Goal: Use online tool/utility: Utilize a website feature to perform a specific function

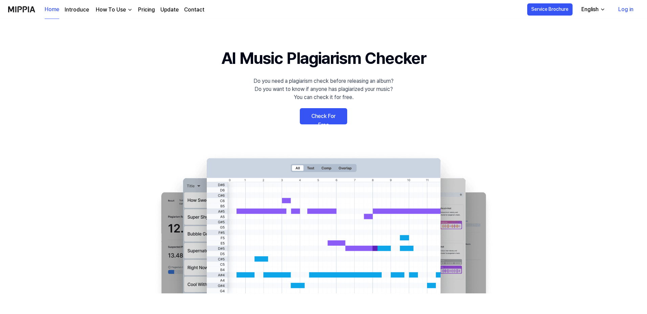
click at [632, 9] on link "Log in" at bounding box center [626, 9] width 26 height 19
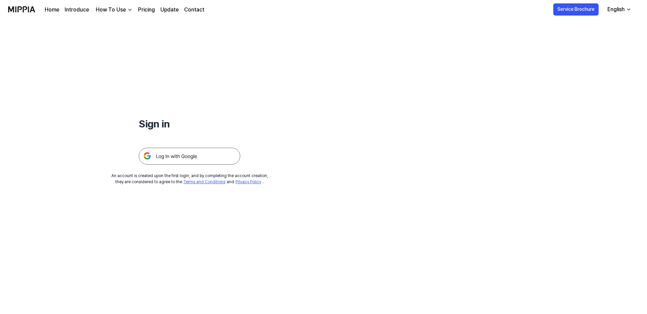
click at [178, 160] on img at bounding box center [189, 156] width 101 height 17
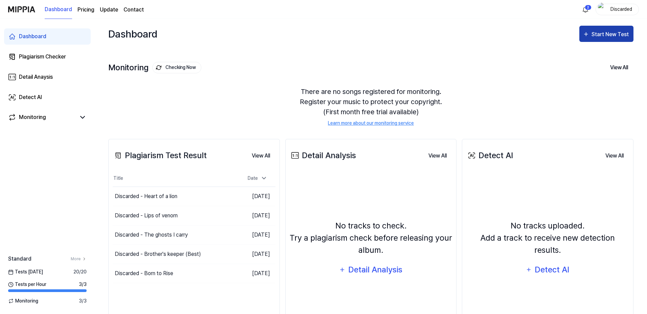
click at [606, 37] on div "Start New Test" at bounding box center [610, 34] width 39 height 9
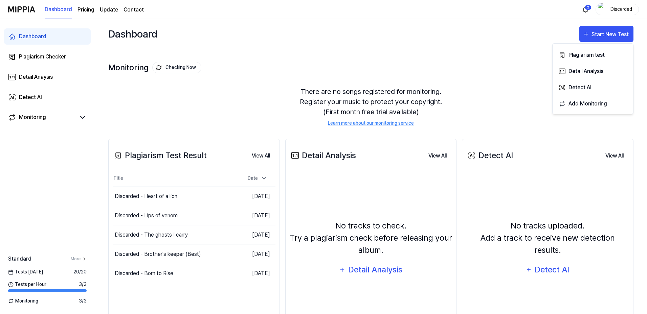
click at [536, 35] on div "Dashboard Start New Test" at bounding box center [370, 34] width 525 height 30
click at [585, 11] on html "Dashboard Pricing Update Contact 2 Discarded Dashboard Plagiarism Checker Detai…" at bounding box center [323, 157] width 647 height 314
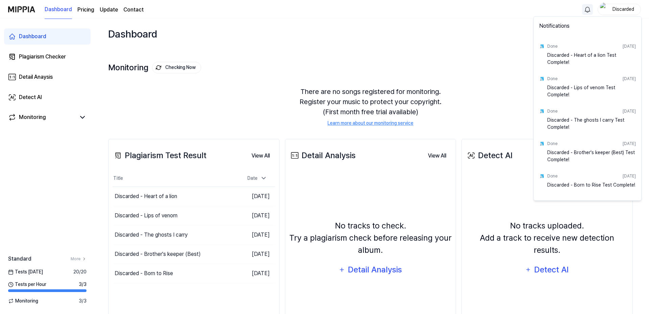
click at [452, 47] on html "Dashboard Pricing Update Contact Discarded Dashboard Plagiarism Checker Detail …" at bounding box center [324, 157] width 649 height 314
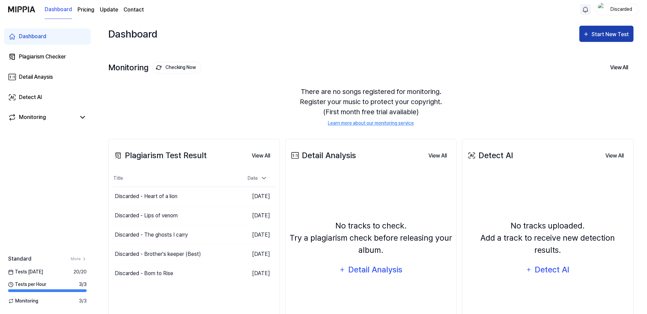
click at [598, 36] on div "Start New Test" at bounding box center [610, 34] width 39 height 9
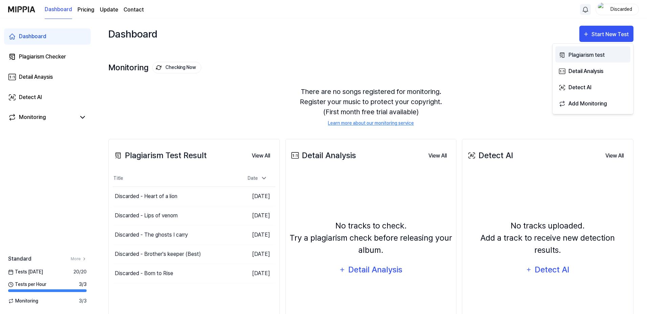
click at [585, 54] on div "Plagiarism test" at bounding box center [597, 55] width 59 height 9
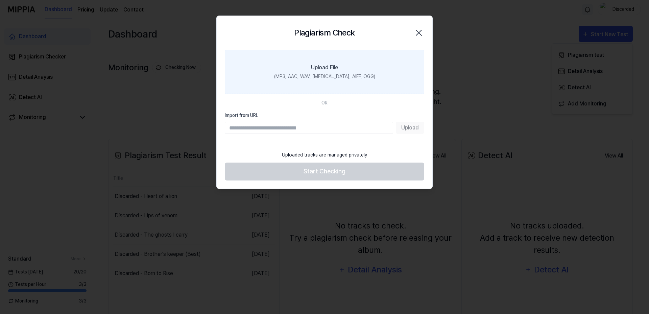
click at [328, 65] on div "Upload File" at bounding box center [324, 68] width 27 height 8
click at [0, 0] on input "Upload File (MP3, AAC, WAV, [MEDICAL_DATA], AIFF, OGG)" at bounding box center [0, 0] width 0 height 0
click at [345, 66] on label "Upload File (MP3, AAC, WAV, [MEDICAL_DATA], AIFF, OGG)" at bounding box center [325, 72] width 200 height 44
click at [0, 0] on input "Upload File (MP3, AAC, WAV, [MEDICAL_DATA], AIFF, OGG)" at bounding box center [0, 0] width 0 height 0
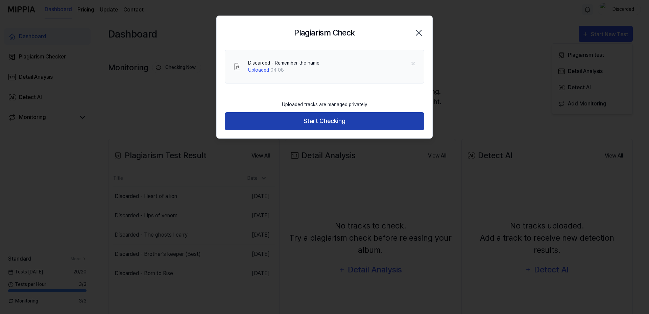
click at [327, 121] on button "Start Checking" at bounding box center [325, 121] width 200 height 18
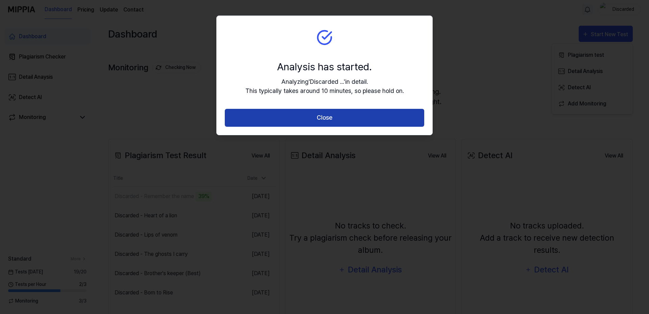
click at [417, 123] on button "Close" at bounding box center [325, 118] width 200 height 18
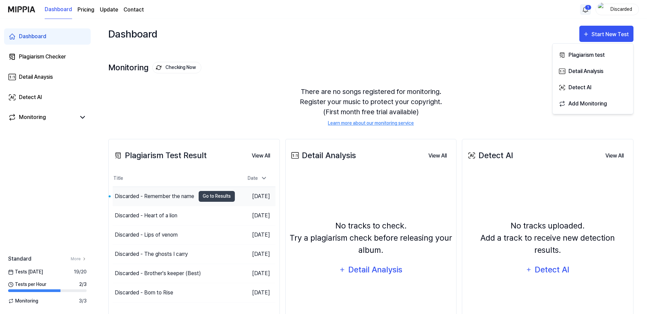
click at [160, 192] on div "Discarded - Remember the name" at bounding box center [154, 196] width 79 height 8
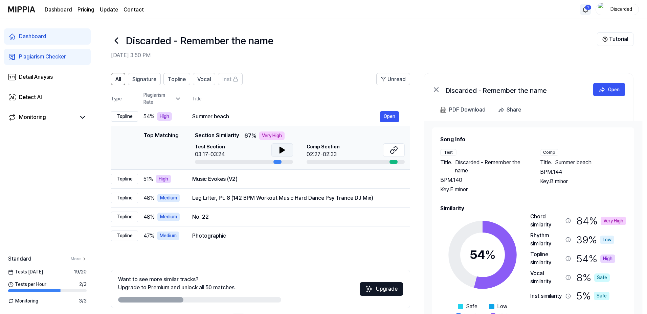
click at [285, 151] on icon at bounding box center [282, 150] width 8 height 8
click at [387, 119] on button "Open" at bounding box center [389, 116] width 20 height 11
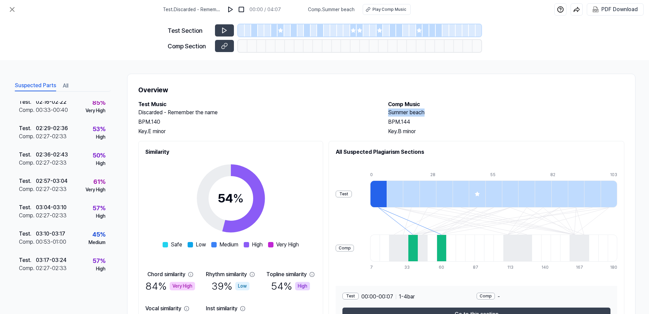
drag, startPoint x: 386, startPoint y: 113, endPoint x: 428, endPoint y: 113, distance: 41.9
click at [428, 113] on div "Test Music Discarded - Remember the name BPM. 140 Key. E minor Comp Music Summe…" at bounding box center [381, 117] width 486 height 35
copy h2 "Summer beach"
click at [468, 79] on div "Overview Test Music Discarded - Remember the name BPM. 140 Key. E minor Comp Mu…" at bounding box center [381, 210] width 509 height 273
click at [614, 8] on div "PDF Download" at bounding box center [620, 9] width 37 height 9
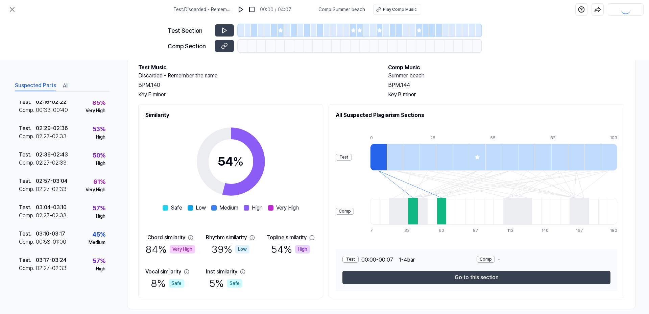
scroll to position [46, 0]
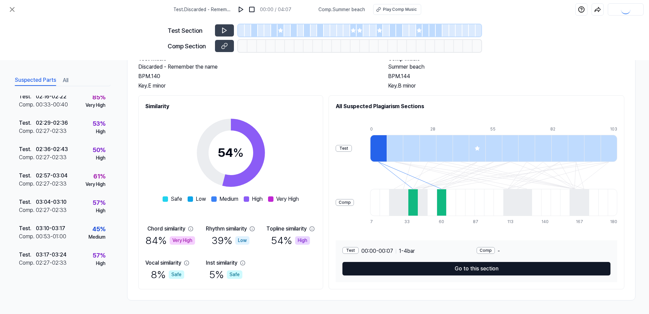
click at [475, 271] on button "Go to this section" at bounding box center [477, 269] width 268 height 14
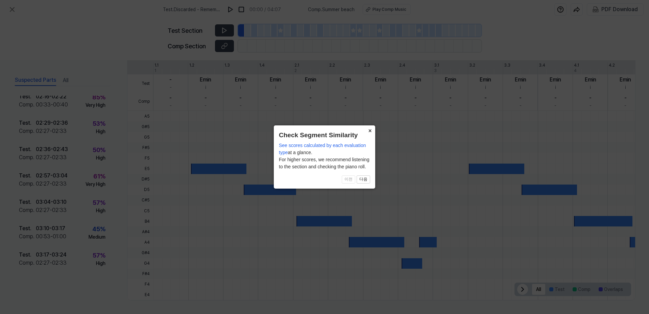
click at [370, 132] on button "×" at bounding box center [370, 129] width 11 height 9
